Goal: Find specific page/section: Find specific page/section

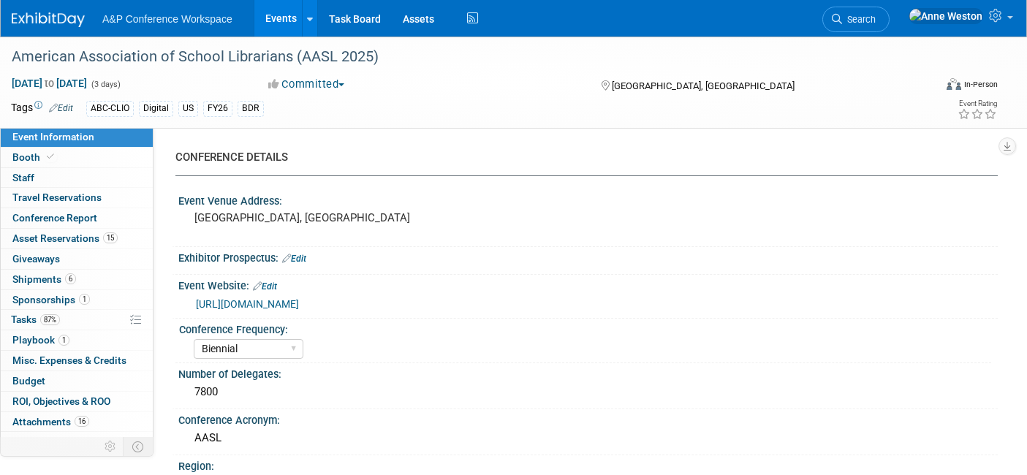
select select "Biennial"
select select "Level 1"
select select "In-Person Booth"
select select "Schools"
select select "Bloomsbury Digital Resources"
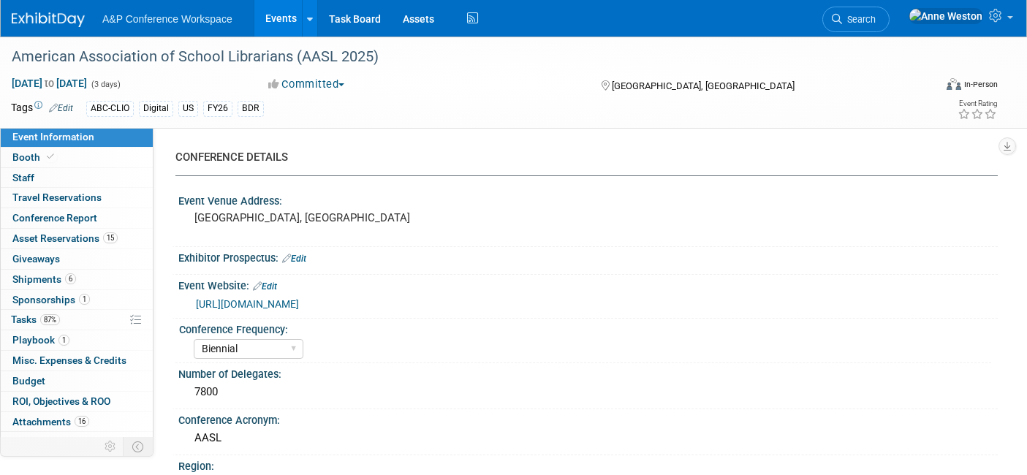
select select "[PERSON_NAME]"
select select "BDR Product Awareness and Trial Generation​"
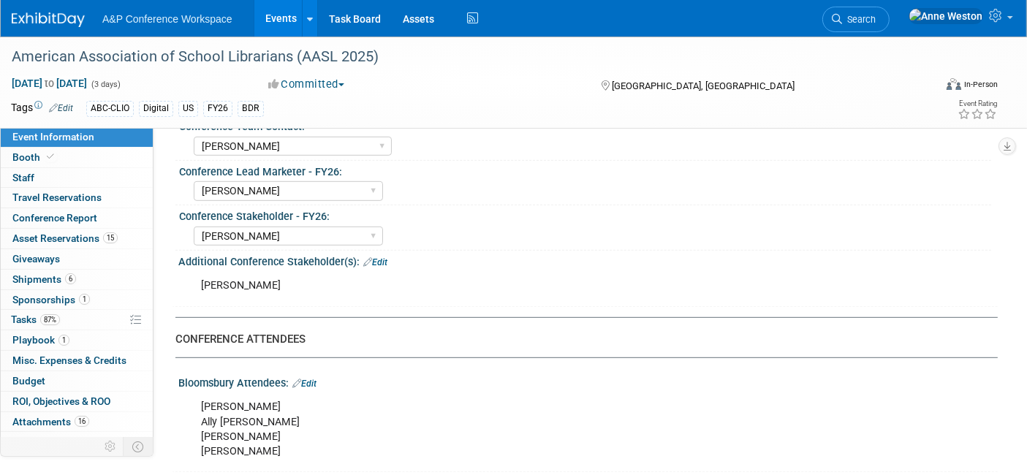
scroll to position [731, 0]
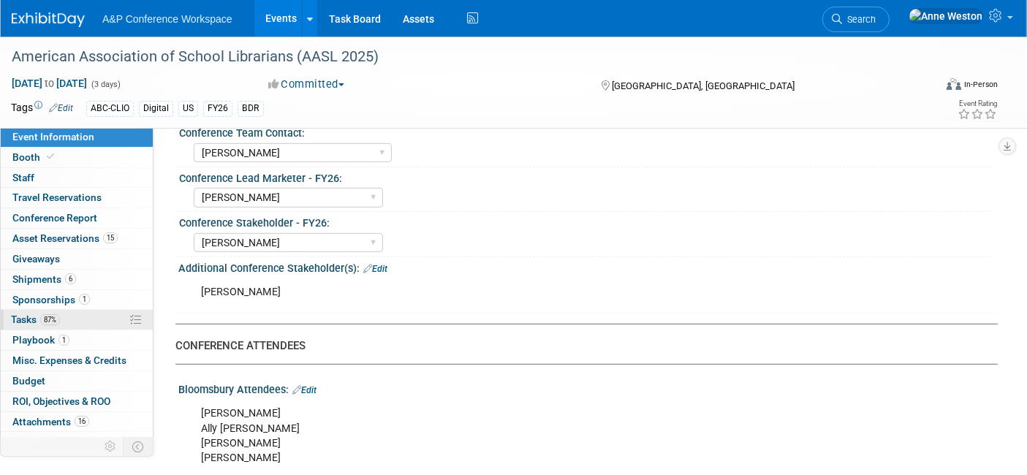
click at [58, 321] on span "Tasks 87%" at bounding box center [35, 319] width 49 height 12
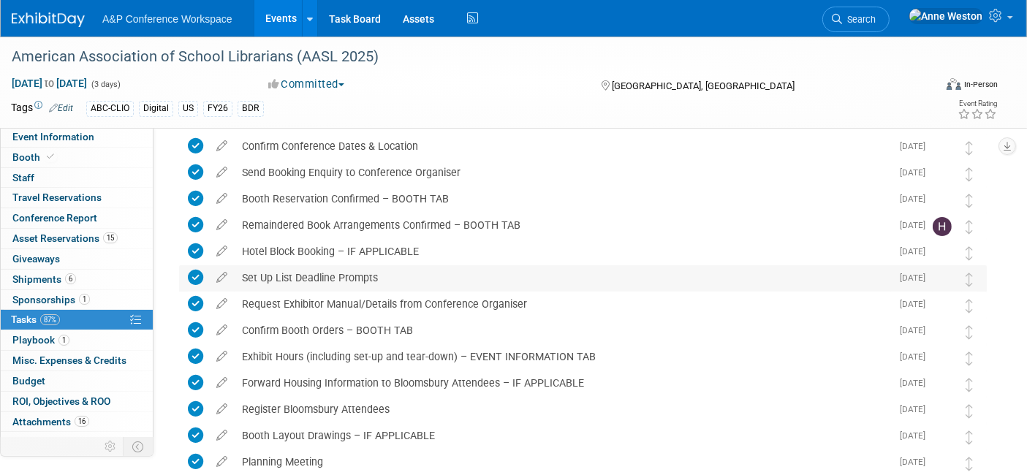
scroll to position [81, 0]
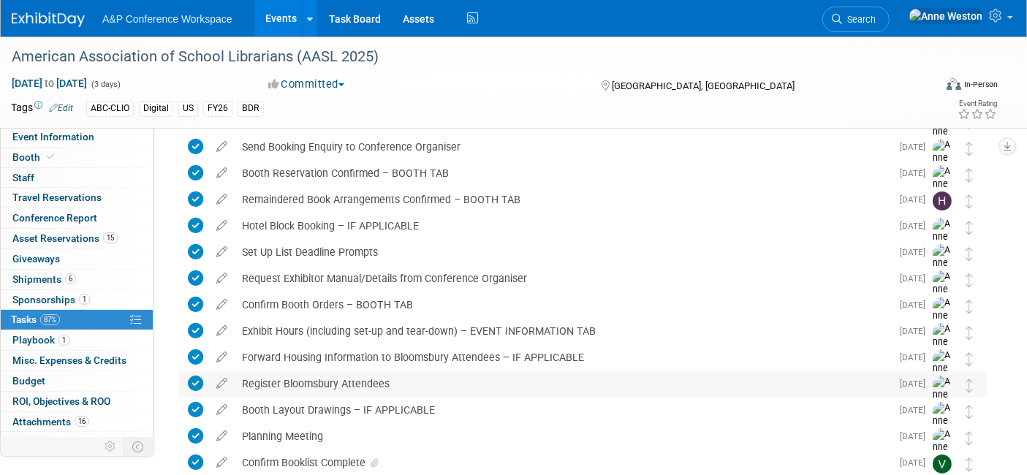
click at [375, 385] on div "Register Bloomsbury Attendees" at bounding box center [563, 383] width 656 height 25
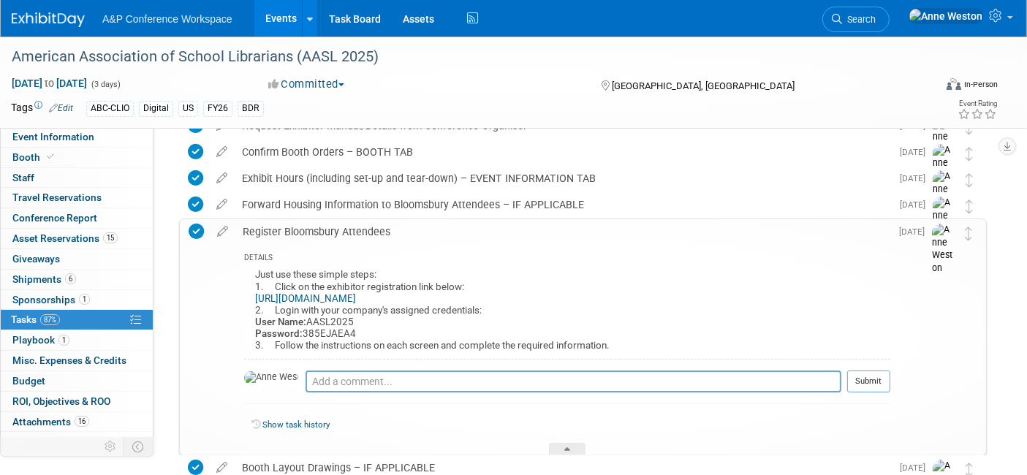
scroll to position [243, 0]
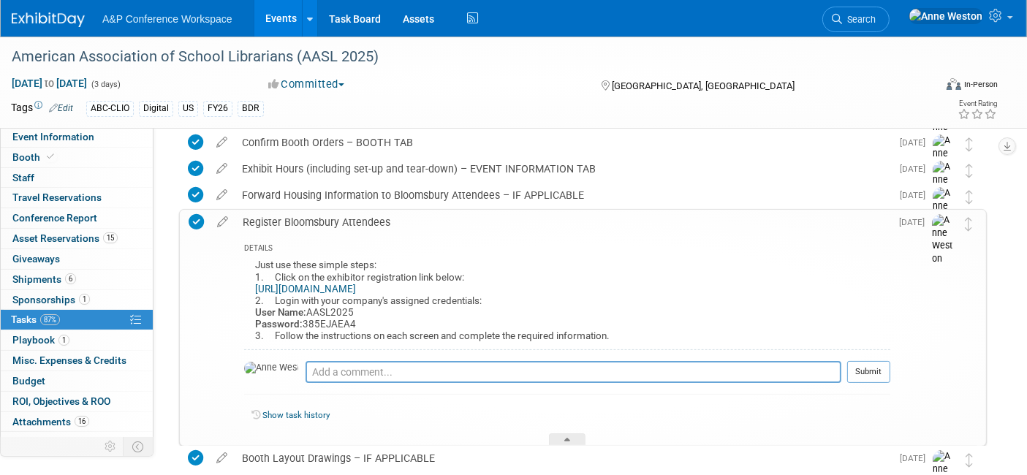
click at [356, 285] on link "https://www.compusystems.com/servlet/ar?evt_uid=394&site=EXH" at bounding box center [305, 288] width 101 height 11
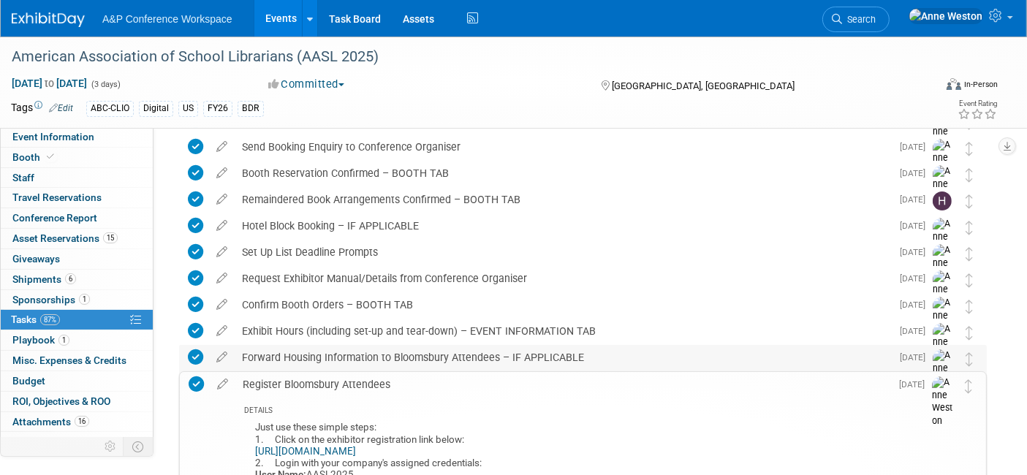
click at [422, 351] on div "Forward Housing Information to Bloomsbury Attendees – IF APPLICABLE" at bounding box center [563, 357] width 656 height 25
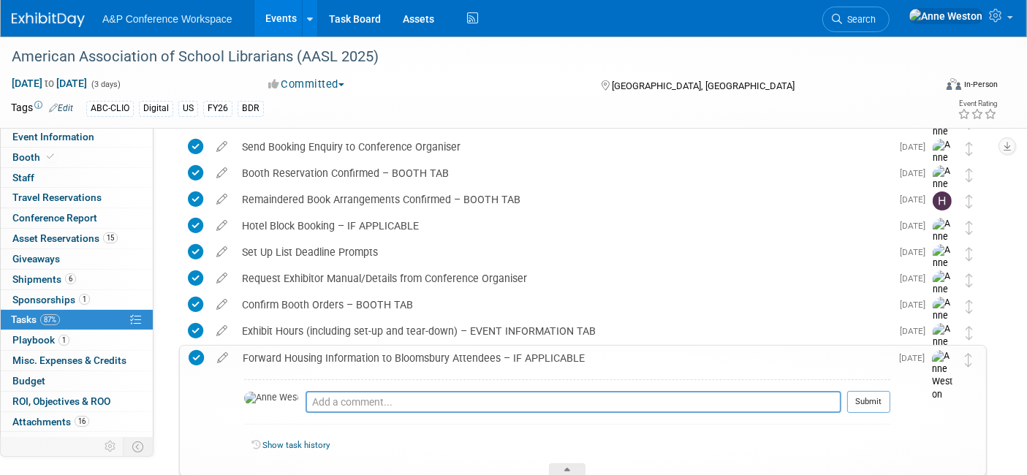
click at [422, 351] on div "Forward Housing Information to Bloomsbury Attendees – IF APPLICABLE" at bounding box center [562, 358] width 655 height 25
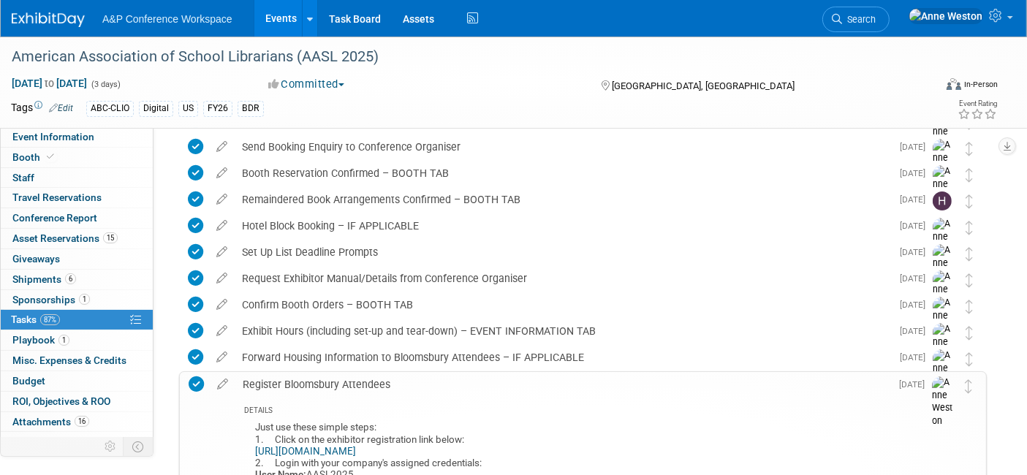
click at [359, 378] on div "Register Bloomsbury Attendees" at bounding box center [562, 384] width 655 height 25
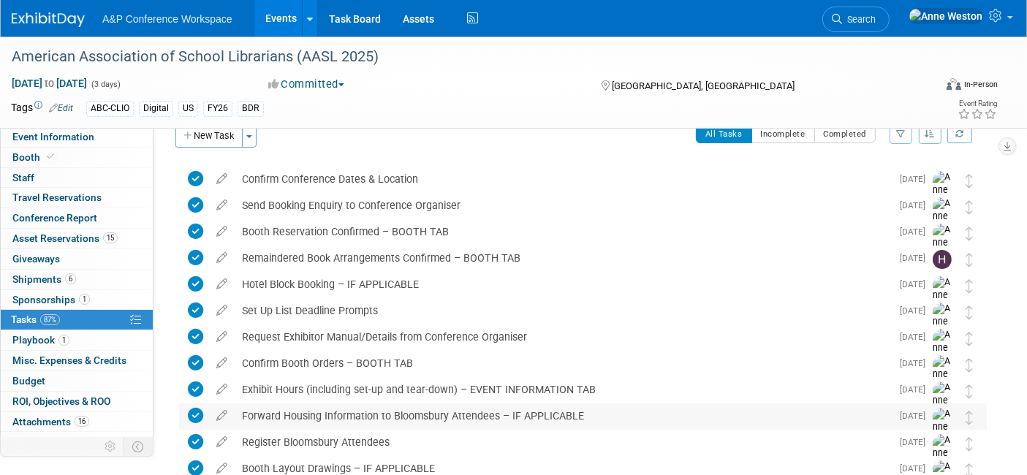
scroll to position [0, 0]
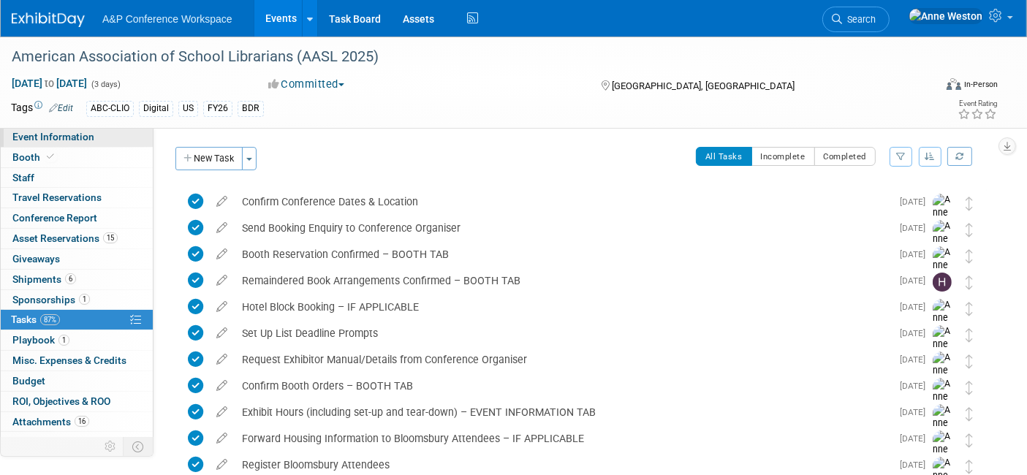
click at [79, 142] on span "Event Information" at bounding box center [53, 137] width 82 height 12
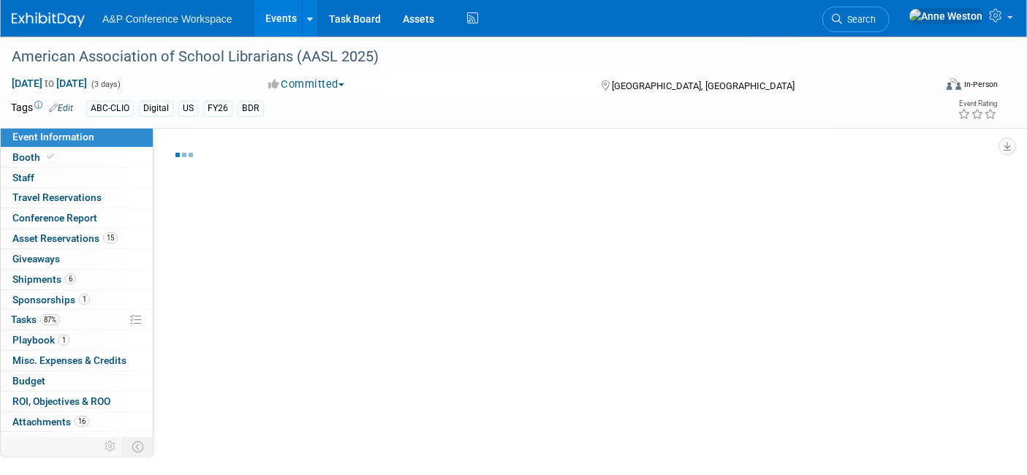
select select "Biennial"
select select "Level 1"
select select "In-Person Booth"
select select "Schools"
select select "Bloomsbury Digital Resources"
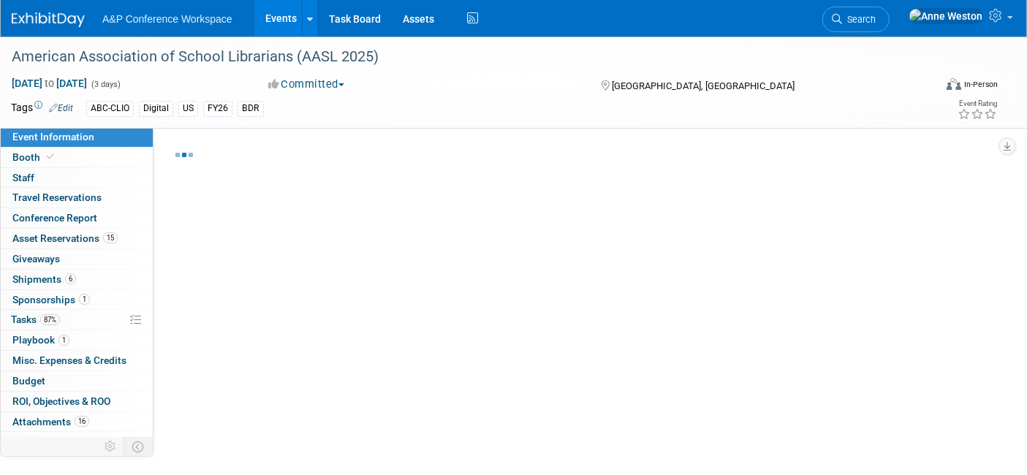
select select "[PERSON_NAME]"
select select "BDR Product Awareness and Trial Generation​"
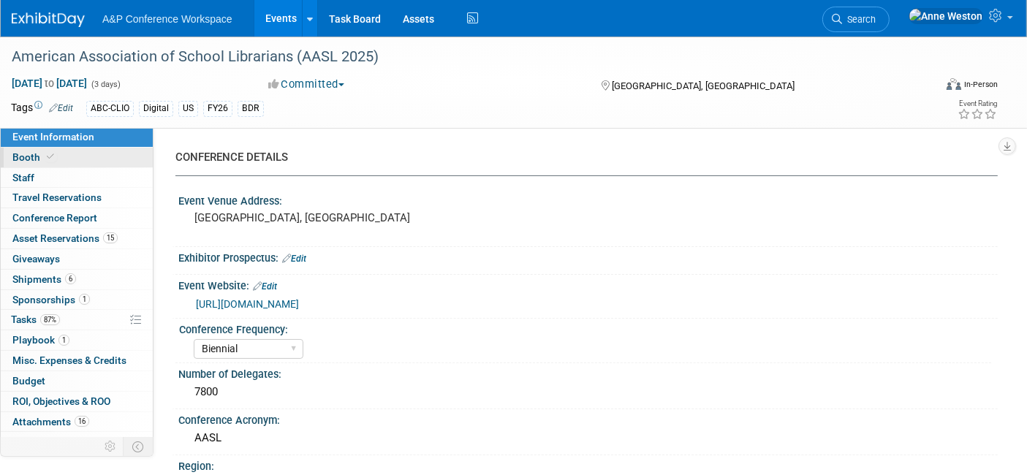
click at [71, 161] on link "Booth" at bounding box center [77, 158] width 152 height 20
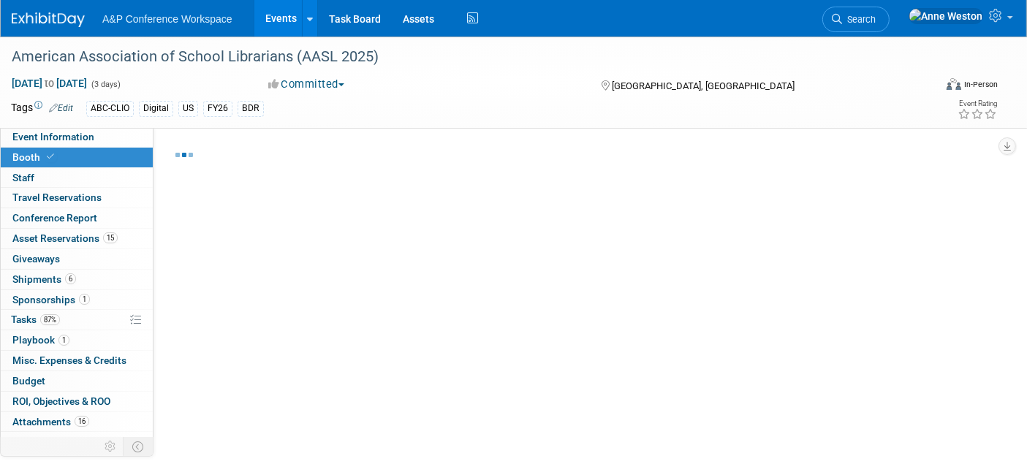
select select "CLDC - Digital/BDR"
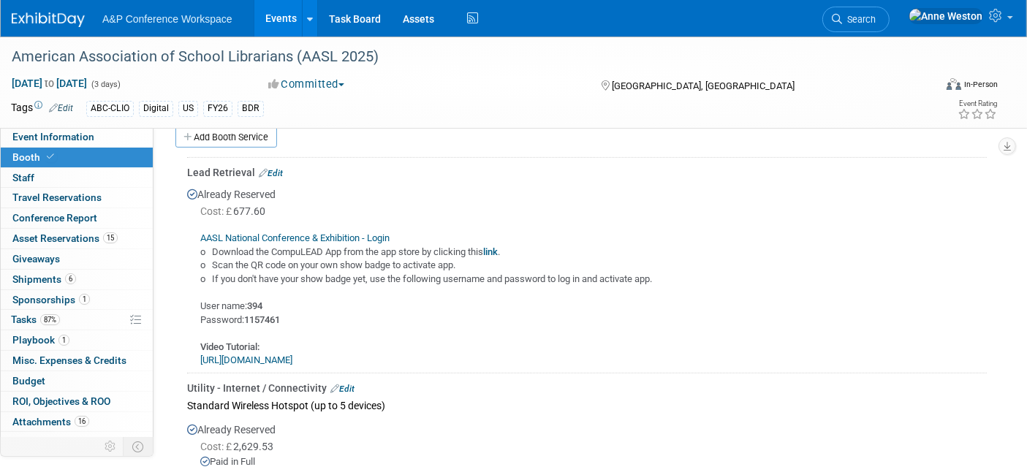
scroll to position [649, 0]
click at [289, 230] on link "AASL National Conference & Exhibition - Login" at bounding box center [294, 235] width 189 height 11
click at [887, 10] on link "Search" at bounding box center [855, 20] width 67 height 26
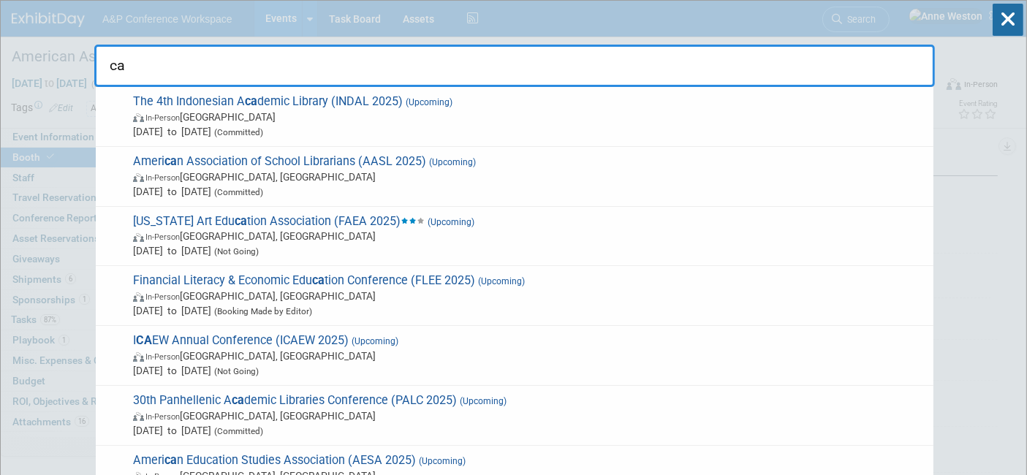
type input "c"
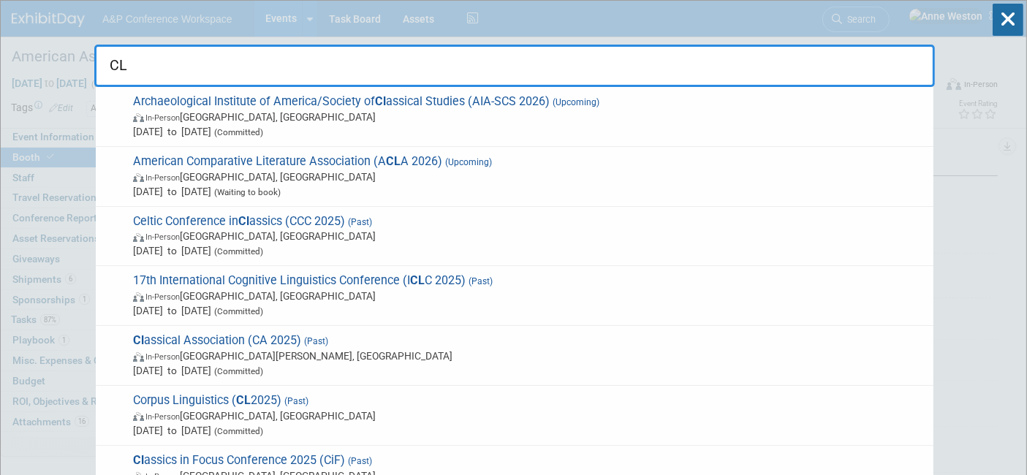
type input "C"
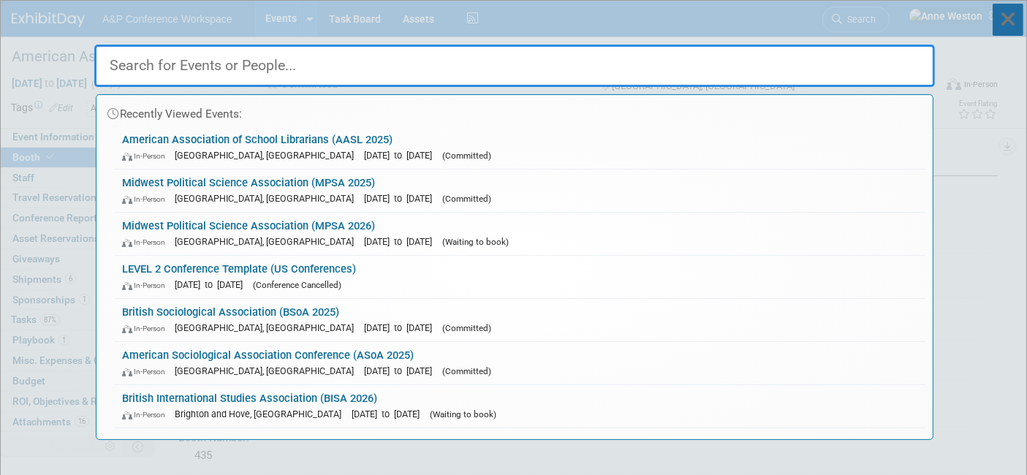
click at [1009, 18] on icon at bounding box center [1007, 20] width 31 height 32
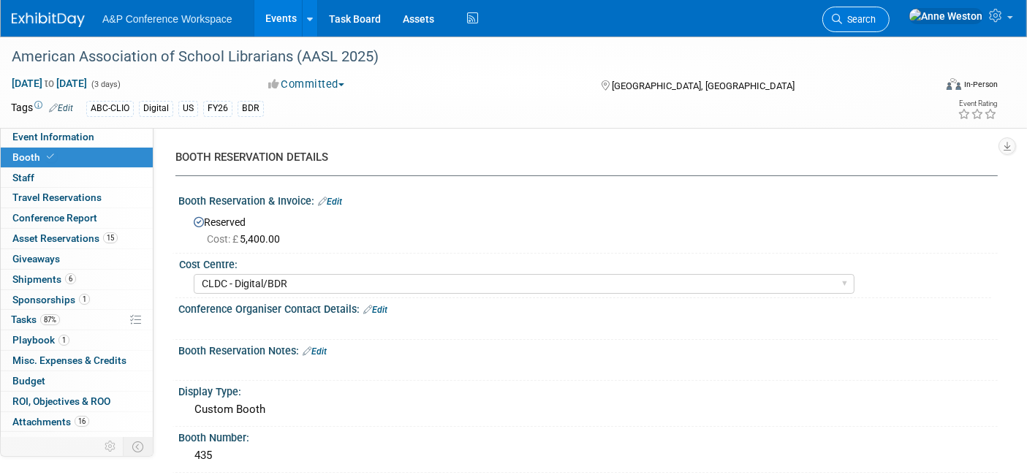
click at [889, 7] on link "Search" at bounding box center [855, 20] width 67 height 26
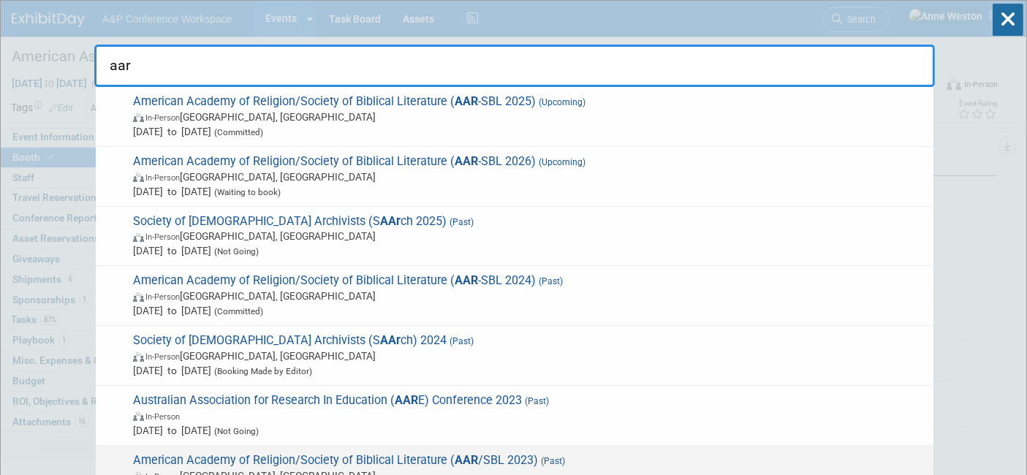
type input "aar"
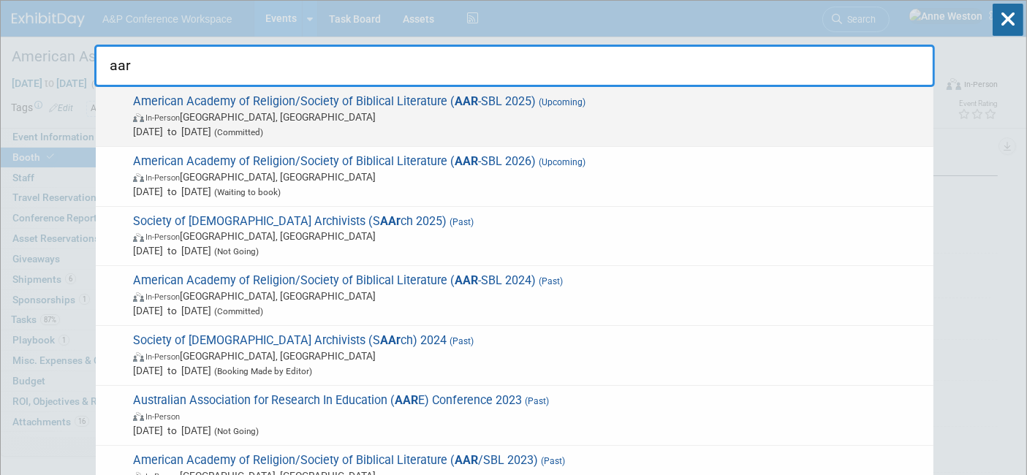
click at [373, 103] on span "American Academy of Religion/Society of Biblical Literature ( AAR -SBL 2025) (U…" at bounding box center [527, 116] width 797 height 45
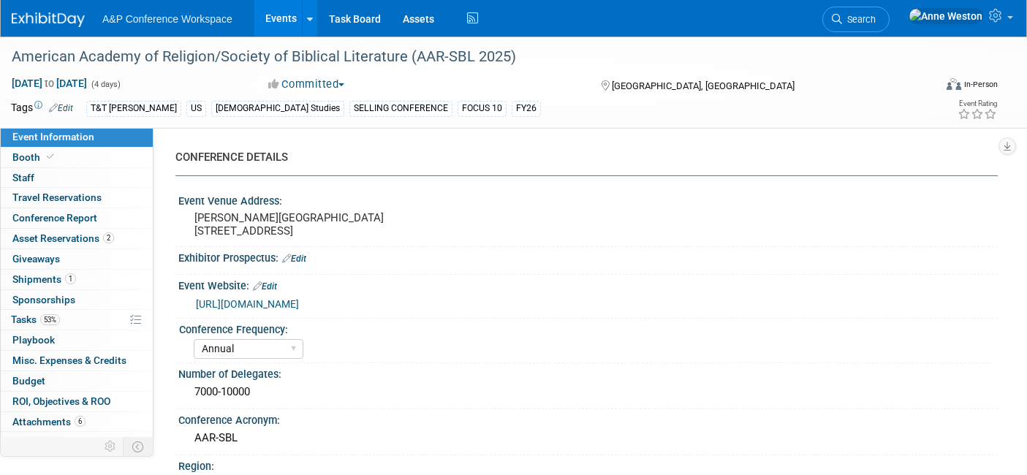
select select "Annual"
select select "Level 1"
select select "In-Person Booth"
select select "[DEMOGRAPHIC_DATA] Studies"
select select "T&T [PERSON_NAME]"
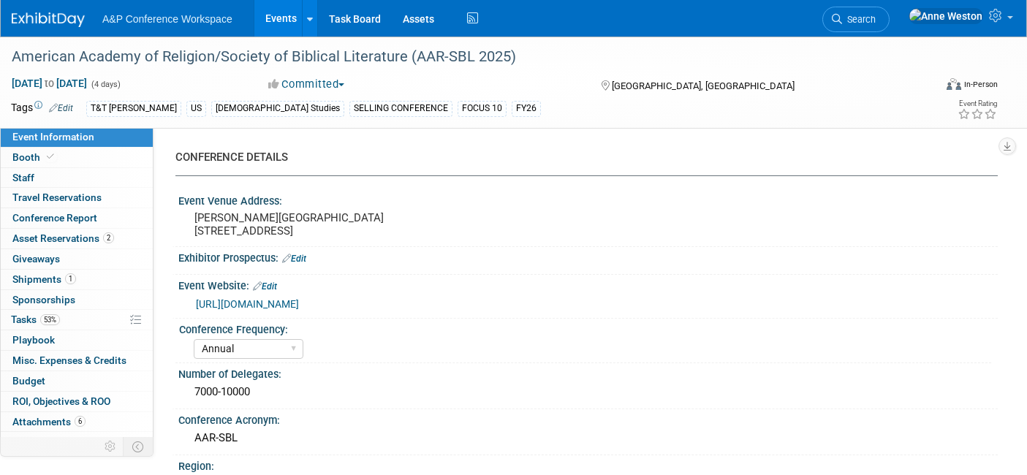
select select "[PERSON_NAME]"
select select "Networking/Commissioning"
click at [65, 151] on link "Booth" at bounding box center [77, 158] width 152 height 20
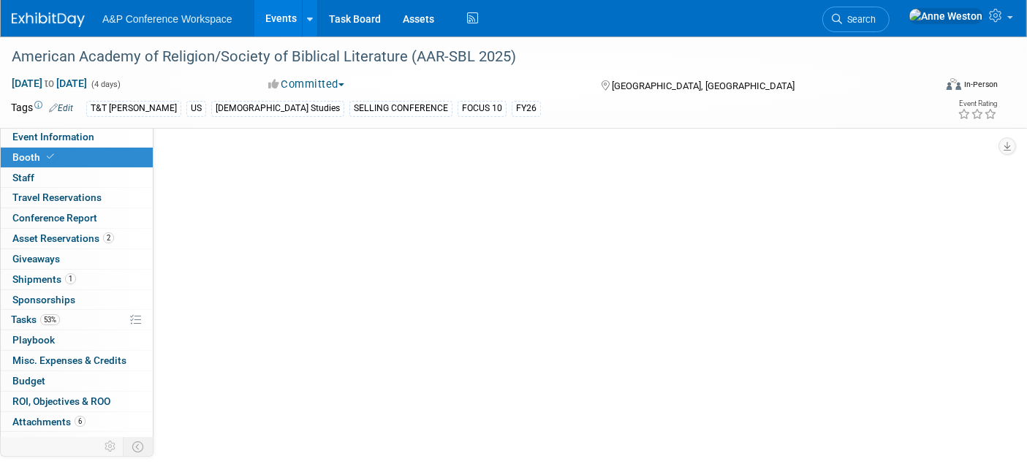
select select "CUAP"
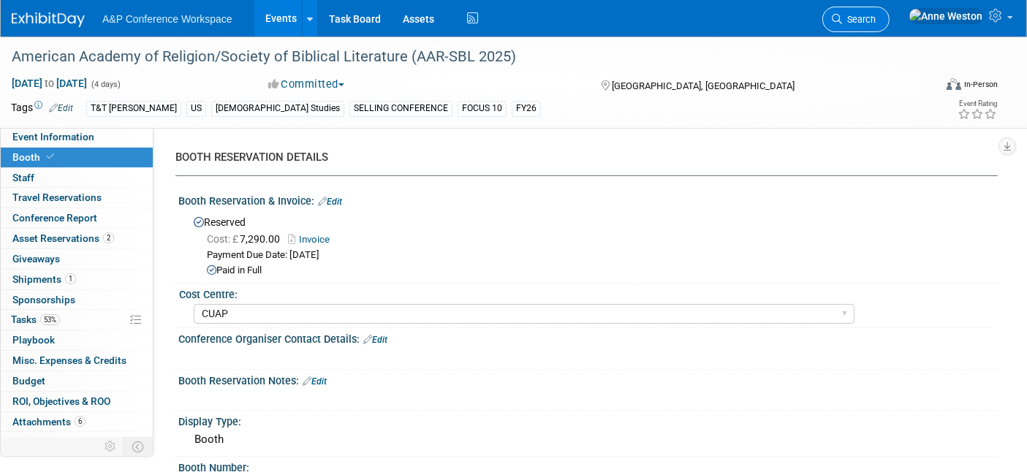
click at [875, 18] on span "Search" at bounding box center [859, 19] width 34 height 11
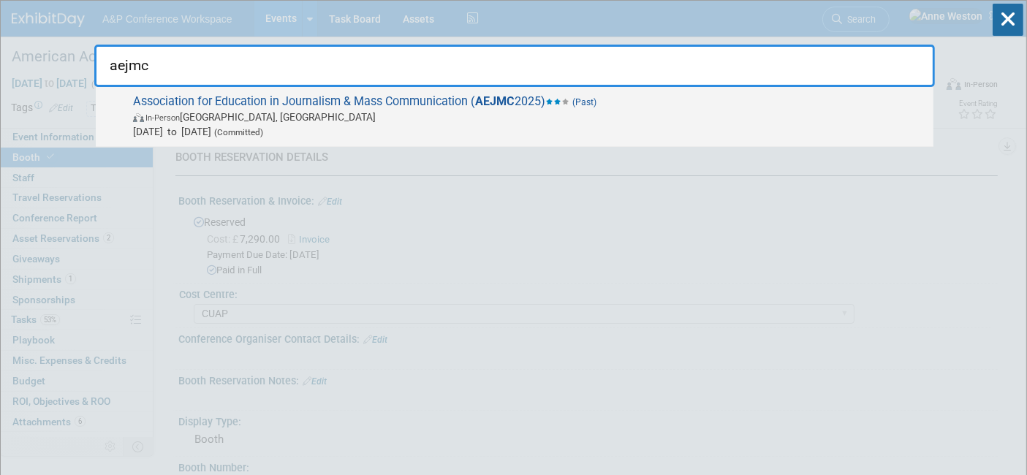
type input "aejmc"
click at [226, 111] on span "In-Person [GEOGRAPHIC_DATA], [GEOGRAPHIC_DATA]" at bounding box center [529, 117] width 793 height 15
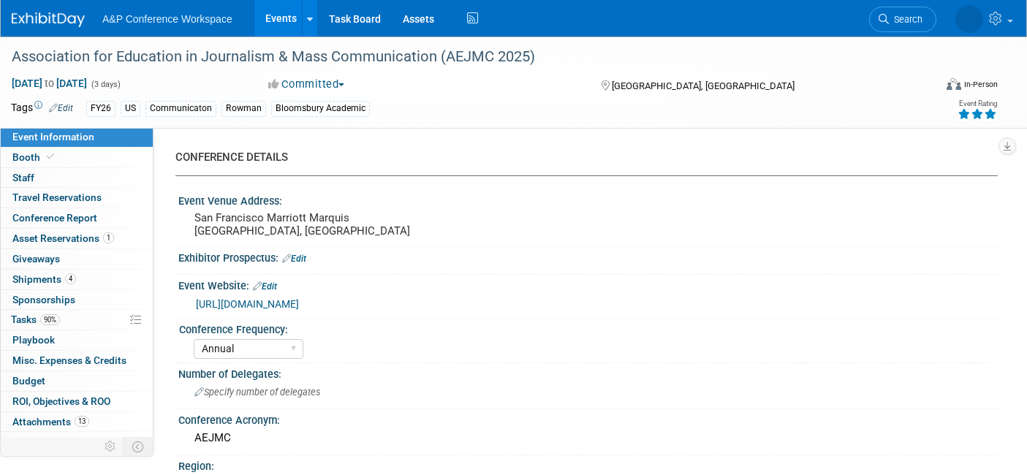
select select "Annual"
select select "Level 2"
select select "In-Person Booth"
select select "Communication"
select select "Bloomsbury Academic"
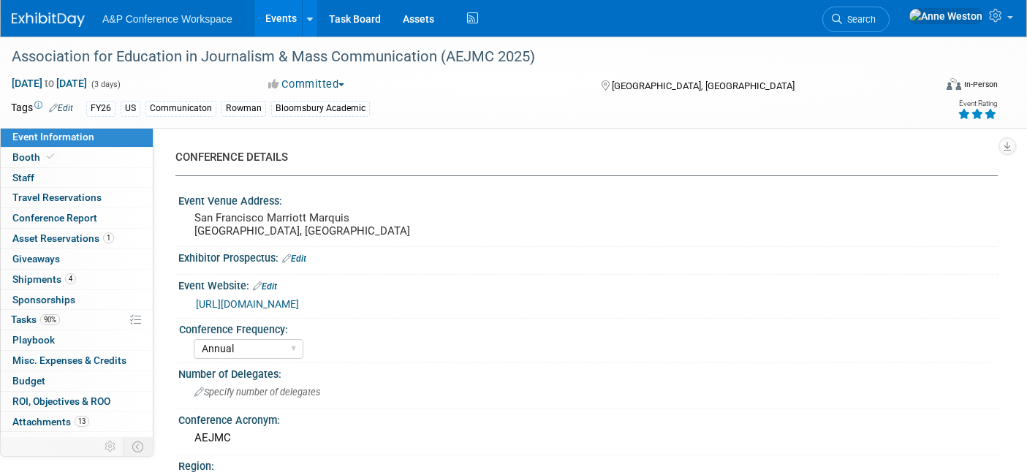
select select "[PERSON_NAME]"
select select "Networking/Commissioning"
click at [65, 278] on span "4" at bounding box center [70, 278] width 11 height 11
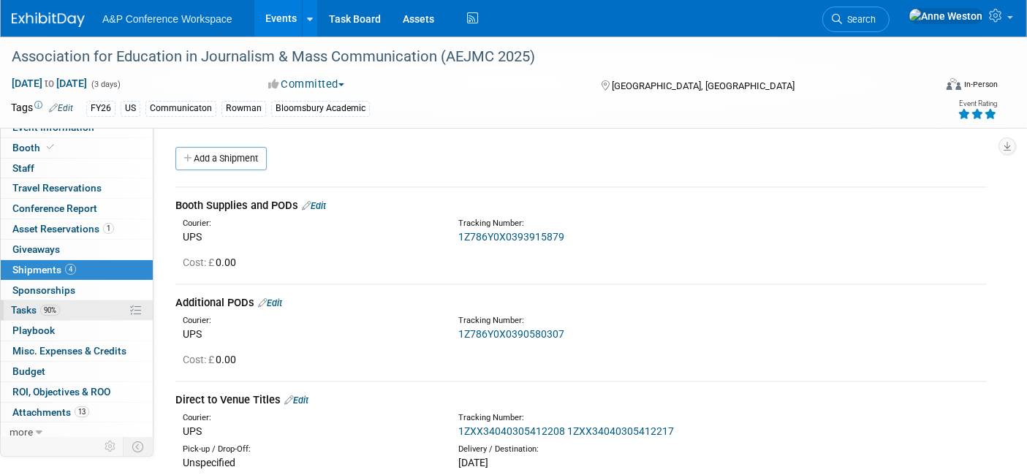
scroll to position [12, 0]
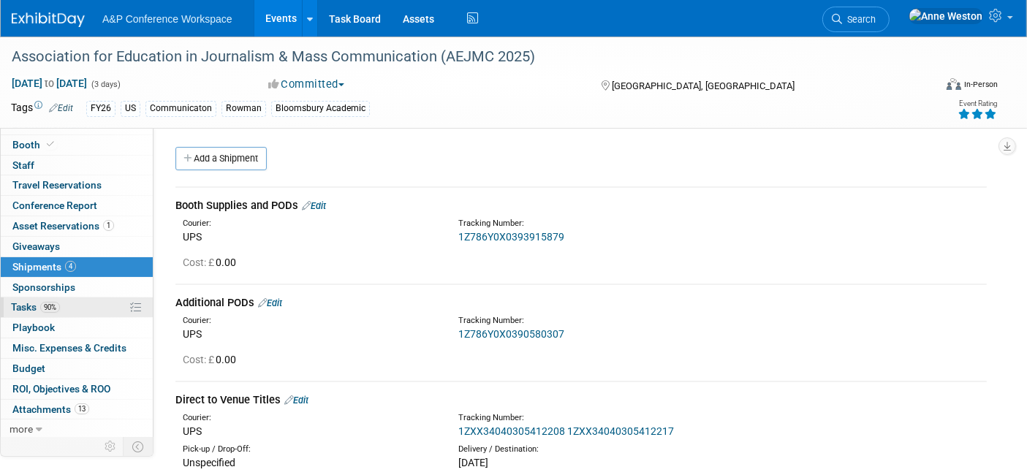
click at [54, 308] on span "90%" at bounding box center [50, 307] width 20 height 11
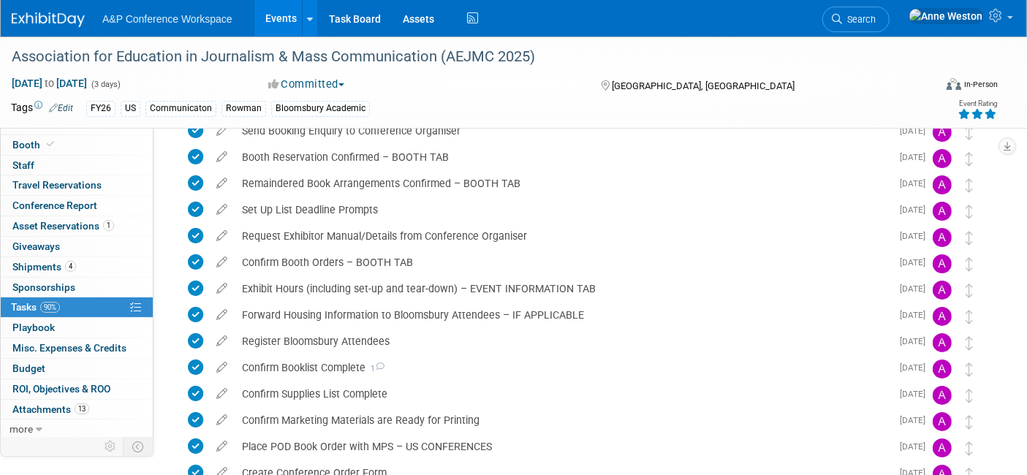
scroll to position [0, 0]
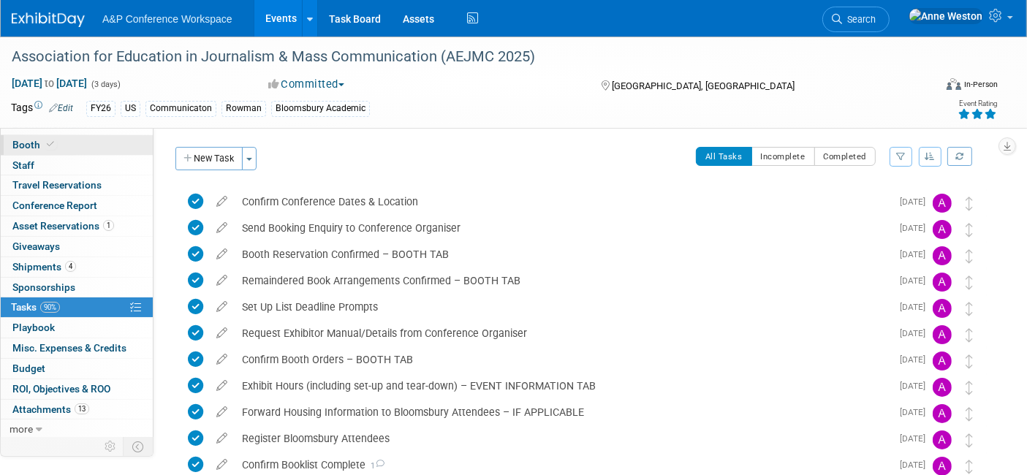
click at [58, 145] on link "Booth" at bounding box center [77, 145] width 152 height 20
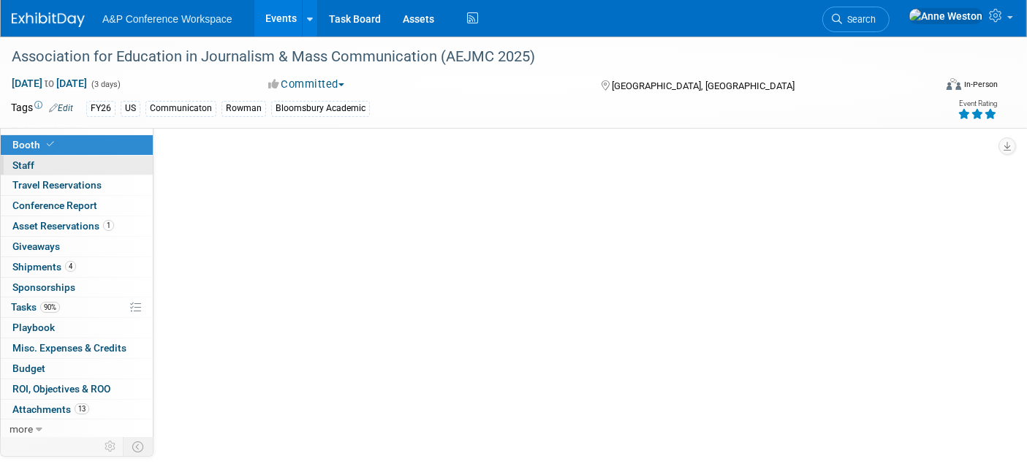
select select "RLKP"
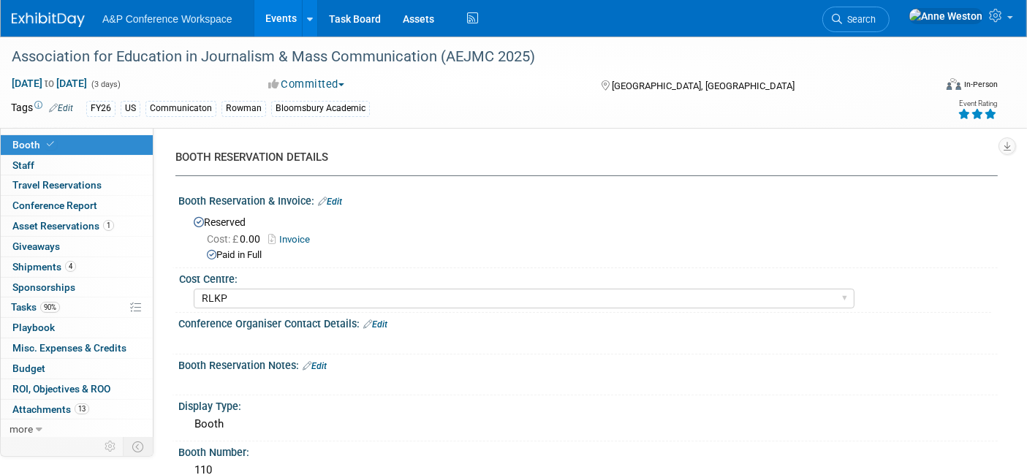
click at [283, 235] on link "Invoice" at bounding box center [292, 239] width 49 height 11
